Goal: Information Seeking & Learning: Learn about a topic

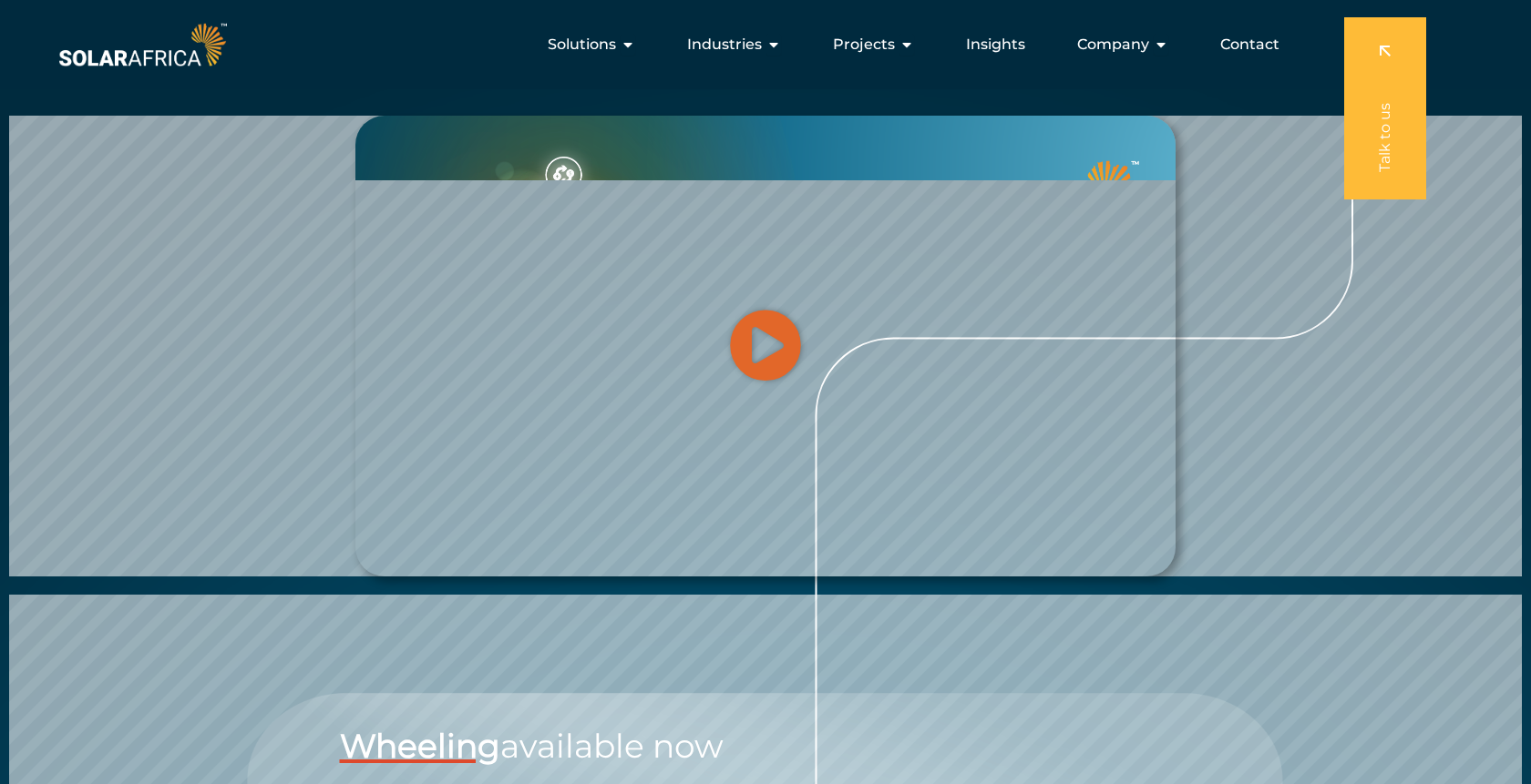
scroll to position [1843, 0]
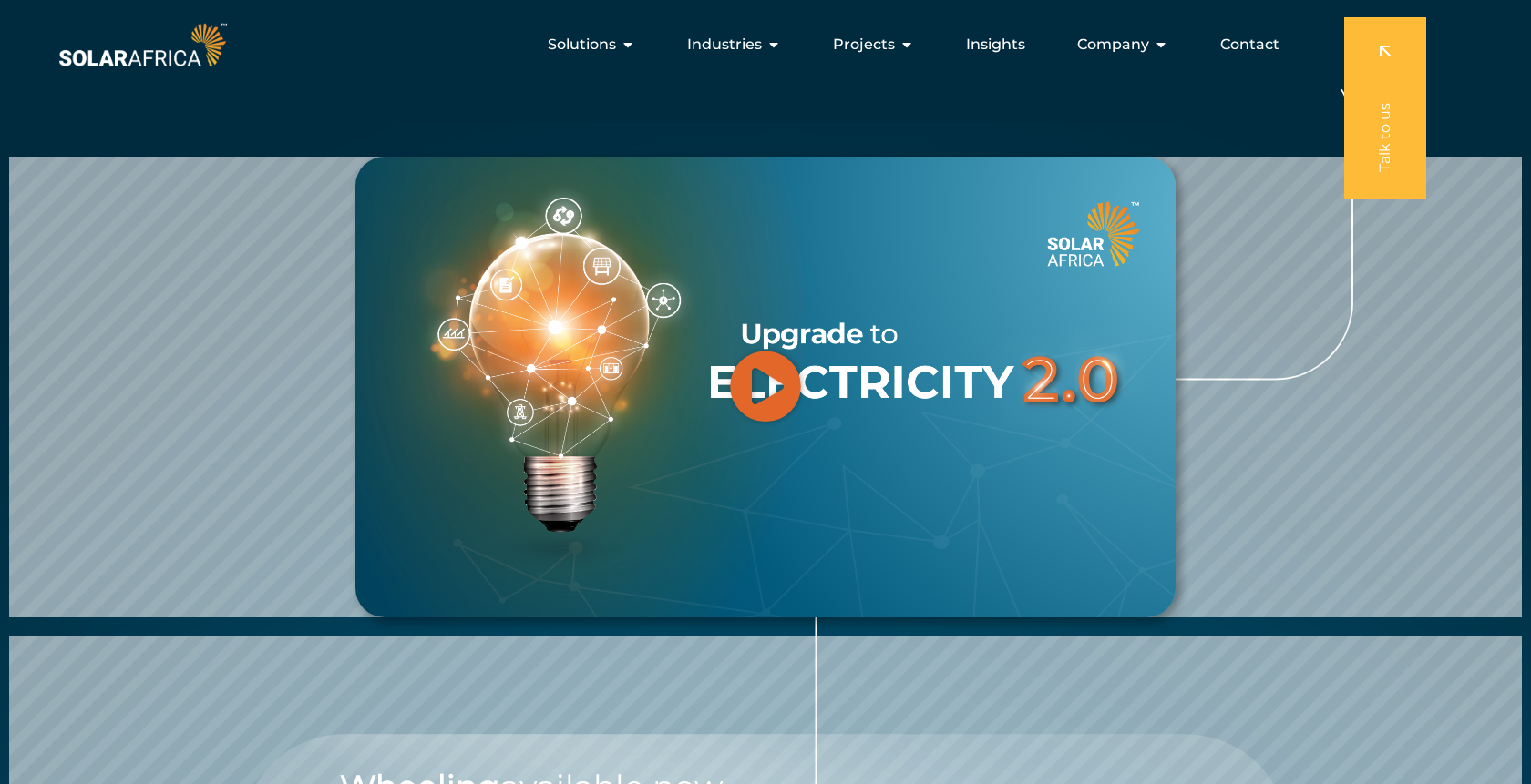
click at [775, 349] on icon "Play Video" at bounding box center [765, 385] width 73 height 73
